Goal: Transaction & Acquisition: Purchase product/service

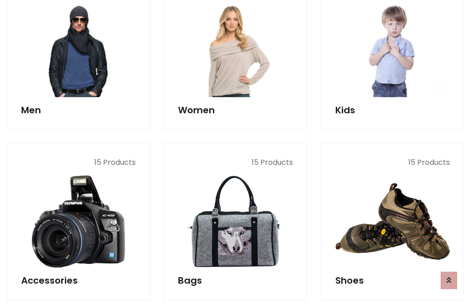
scroll to position [668, 0]
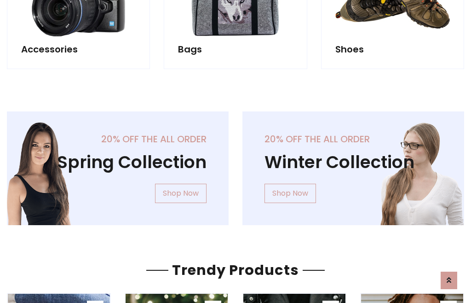
click at [236, 164] on div "20% off the all order Winter Collection Shop Now" at bounding box center [354, 175] width 236 height 128
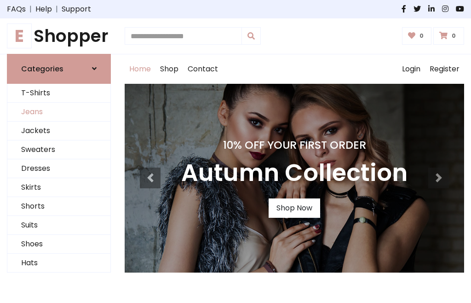
click at [59, 112] on link "Jeans" at bounding box center [58, 112] width 103 height 19
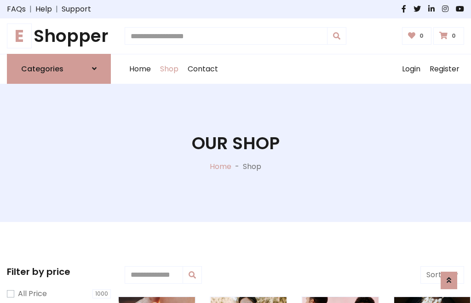
scroll to position [290, 0]
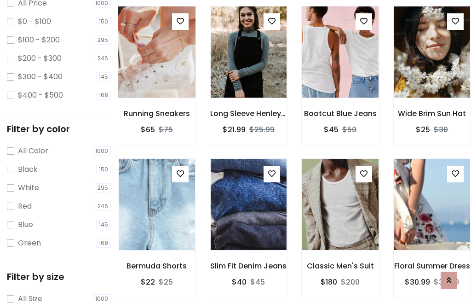
click at [156, 72] on img at bounding box center [157, 52] width 92 height 221
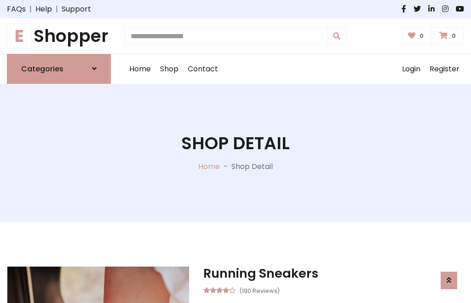
scroll to position [99, 0]
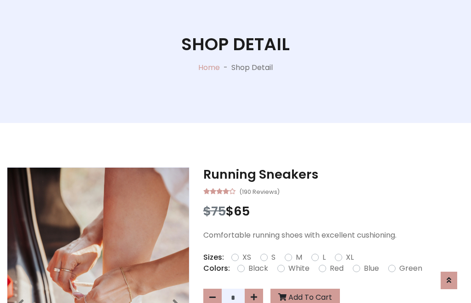
click at [335, 268] on label "Red" at bounding box center [337, 268] width 14 height 11
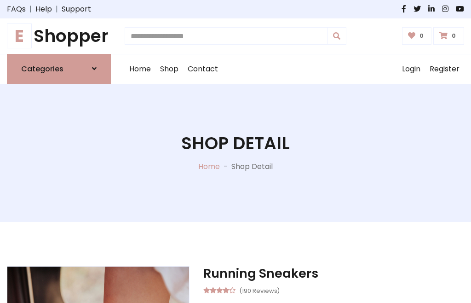
click at [236, 151] on h1 "Shop Detail" at bounding box center [235, 143] width 109 height 21
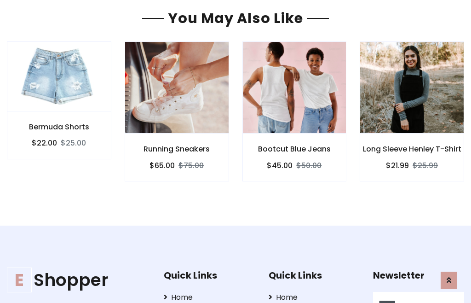
type input "******"
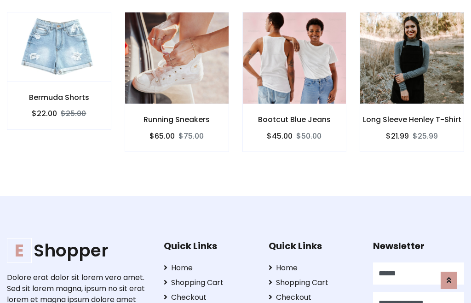
scroll to position [0, 0]
type input "**********"
